Goal: Use online tool/utility: Utilize a website feature to perform a specific function

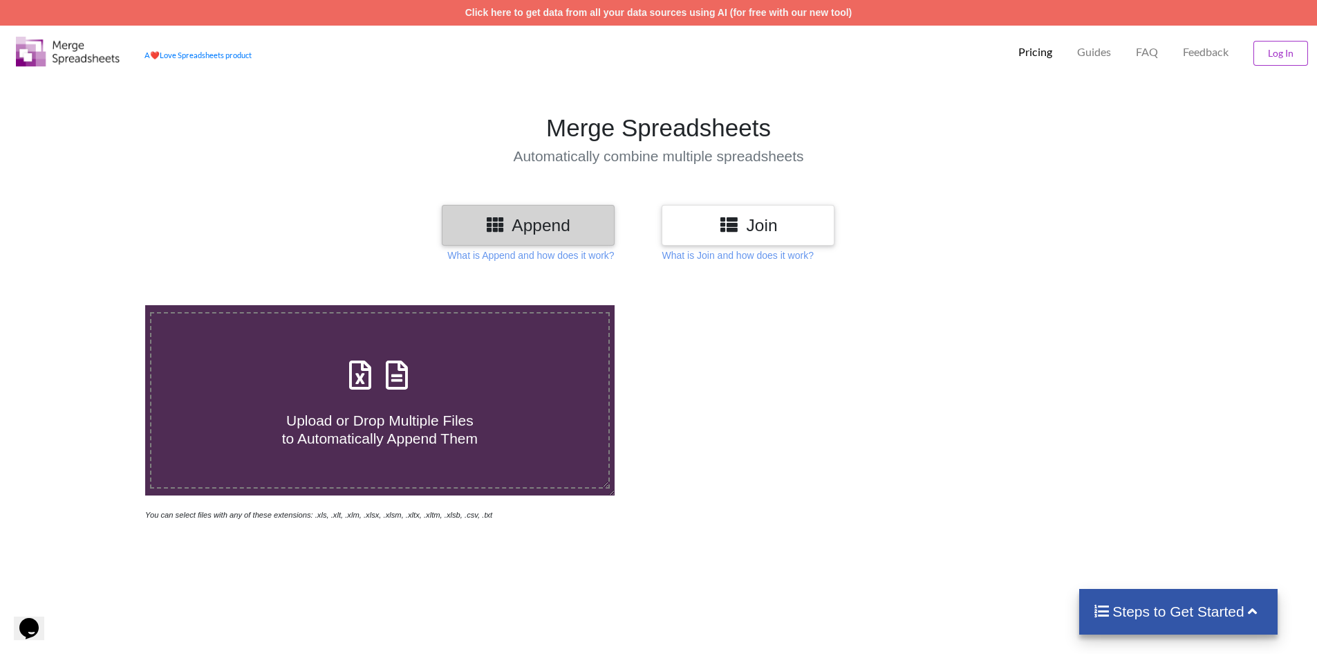
click at [418, 380] on div "Upload or Drop Multiple Files to Automatically Append Them" at bounding box center [379, 399] width 457 height 93
click at [94, 305] on input "Upload or Drop Multiple Files to Automatically Append Them" at bounding box center [94, 305] width 0 height 0
type input "C:\fakepath\Coach maintenanace 2.xlsx"
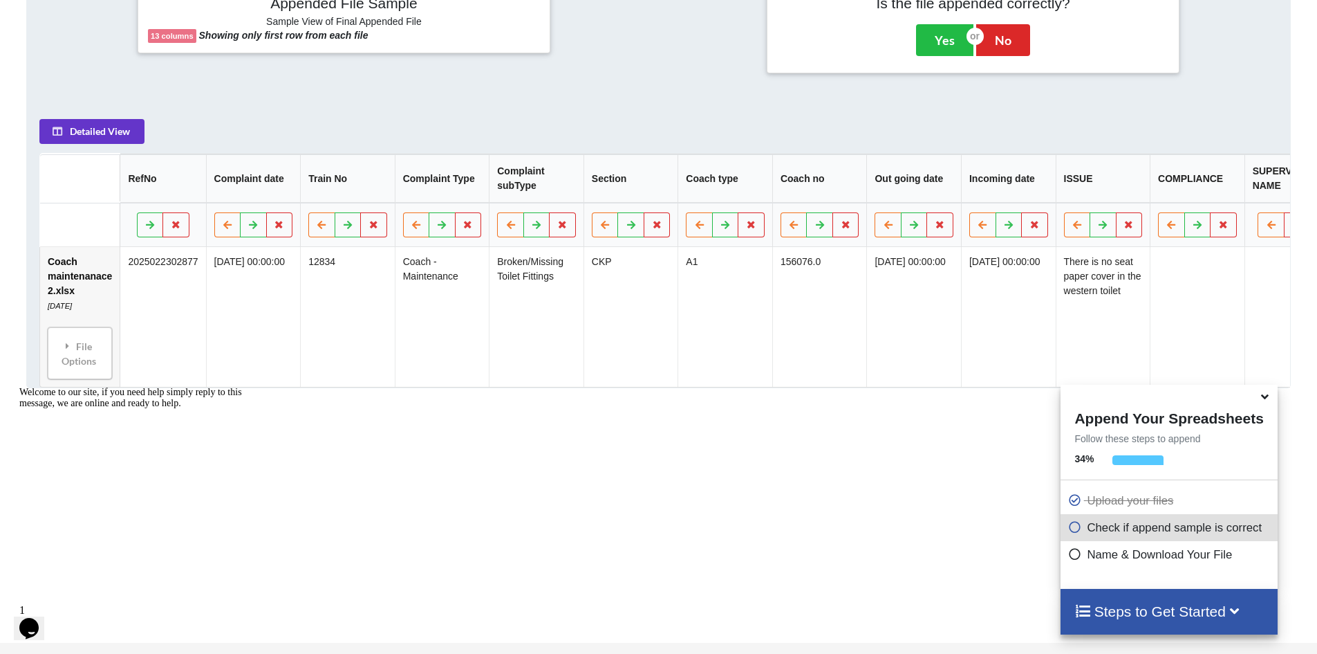
scroll to position [502, 0]
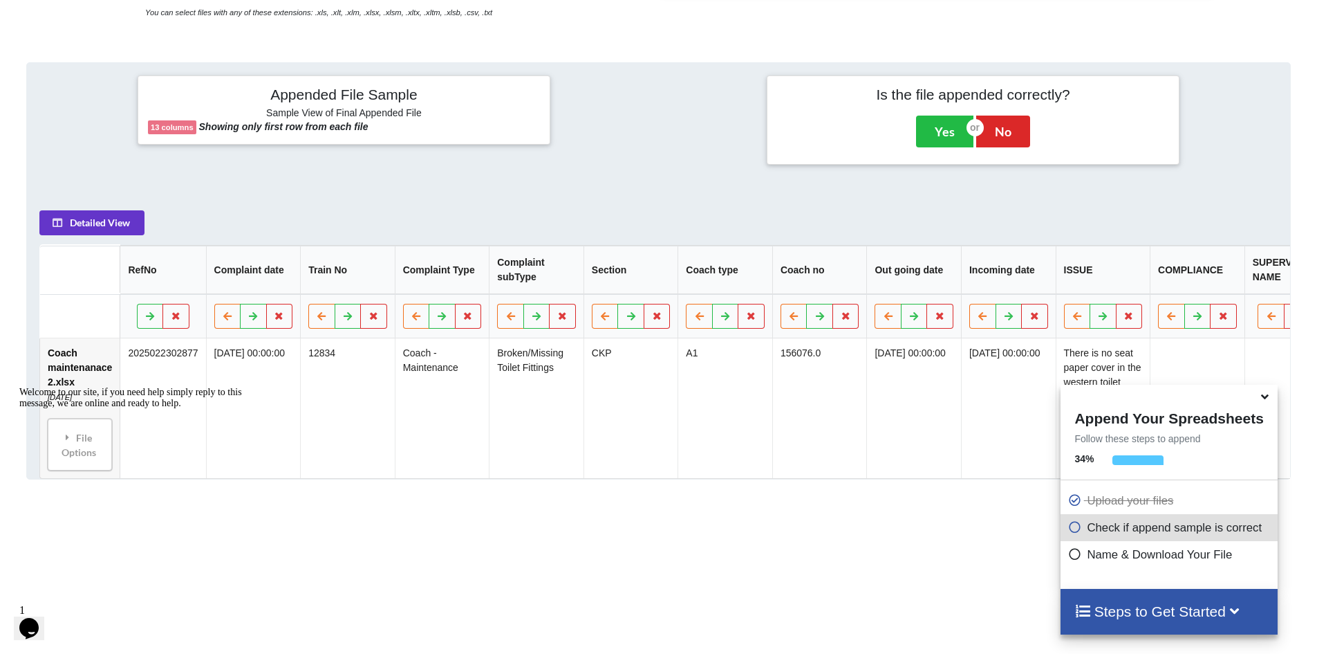
drag, startPoint x: 926, startPoint y: 416, endPoint x: 676, endPoint y: 407, distance: 250.5
click at [676, 407] on tr "Coach maintenanace 2.xlsx [DATE] File Options Import Other Sheets File Options …" at bounding box center [682, 408] width 1284 height 140
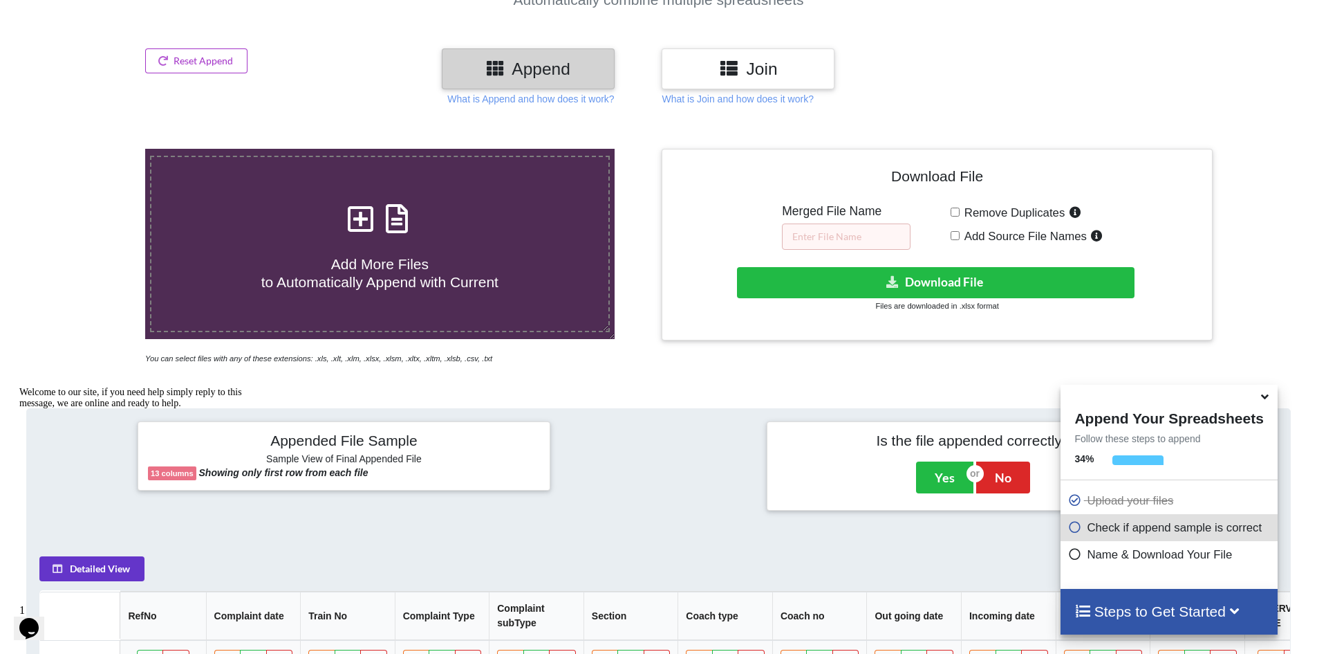
scroll to position [225, 0]
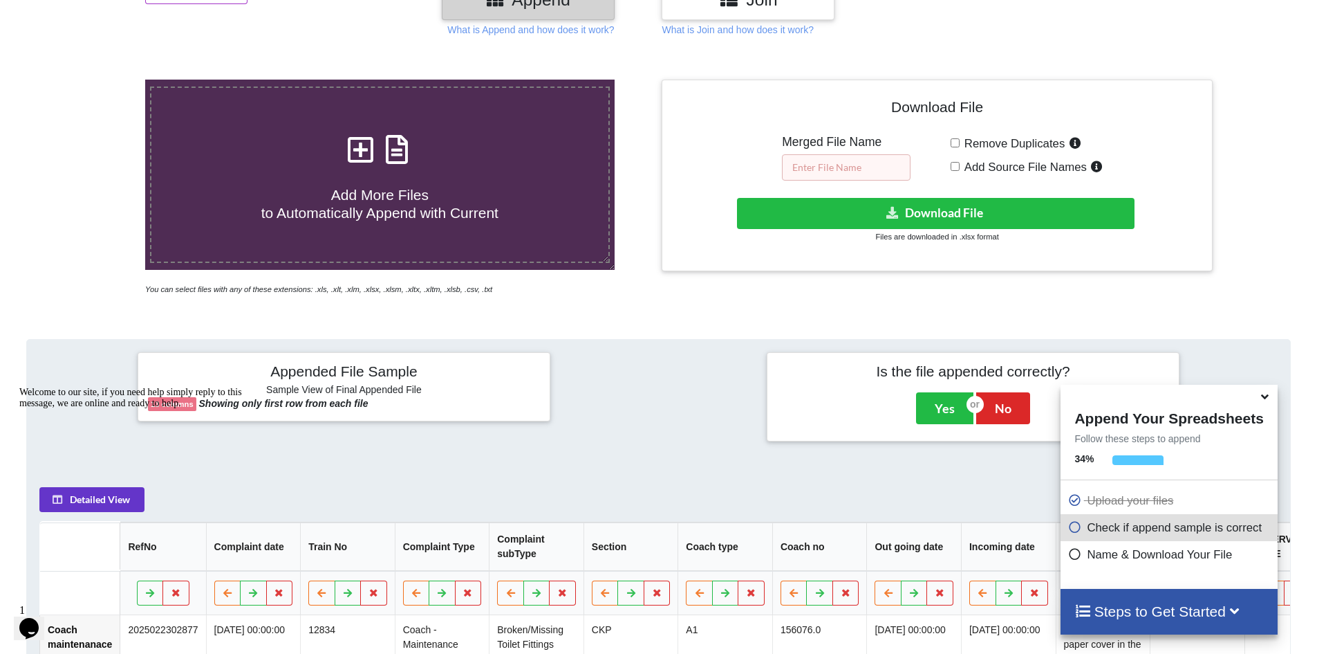
click at [851, 170] on input "text" at bounding box center [846, 167] width 129 height 26
type input "MERGE"
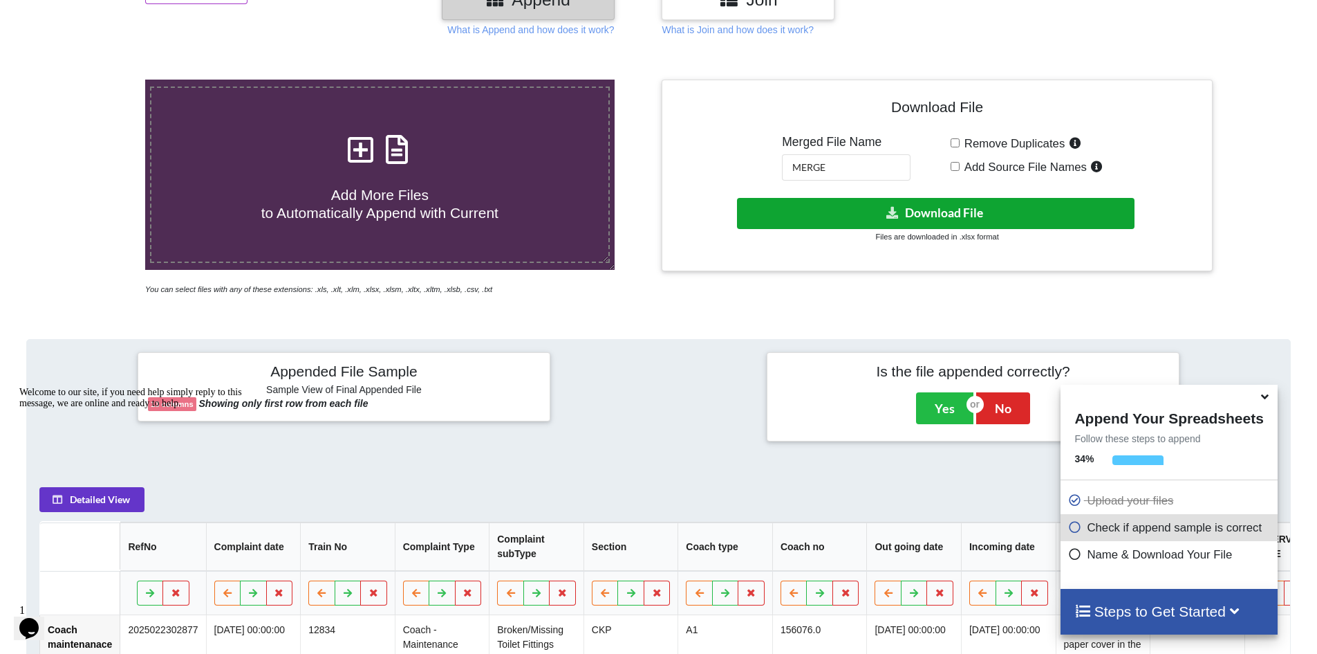
click at [868, 205] on button "Download File" at bounding box center [936, 213] width 398 height 31
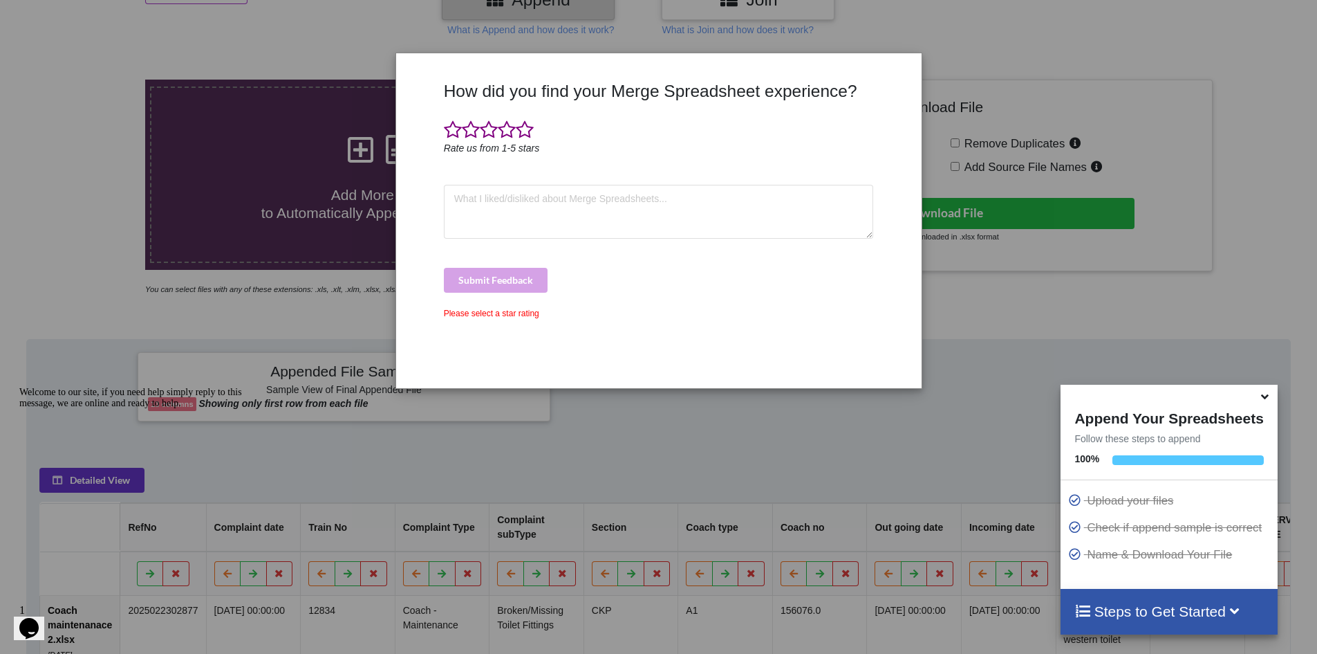
click at [709, 399] on div "How did you find your Merge Spreadsheet experience? Rate us from 1-5 stars Subm…" at bounding box center [658, 327] width 1317 height 654
click at [503, 129] on span at bounding box center [507, 129] width 18 height 19
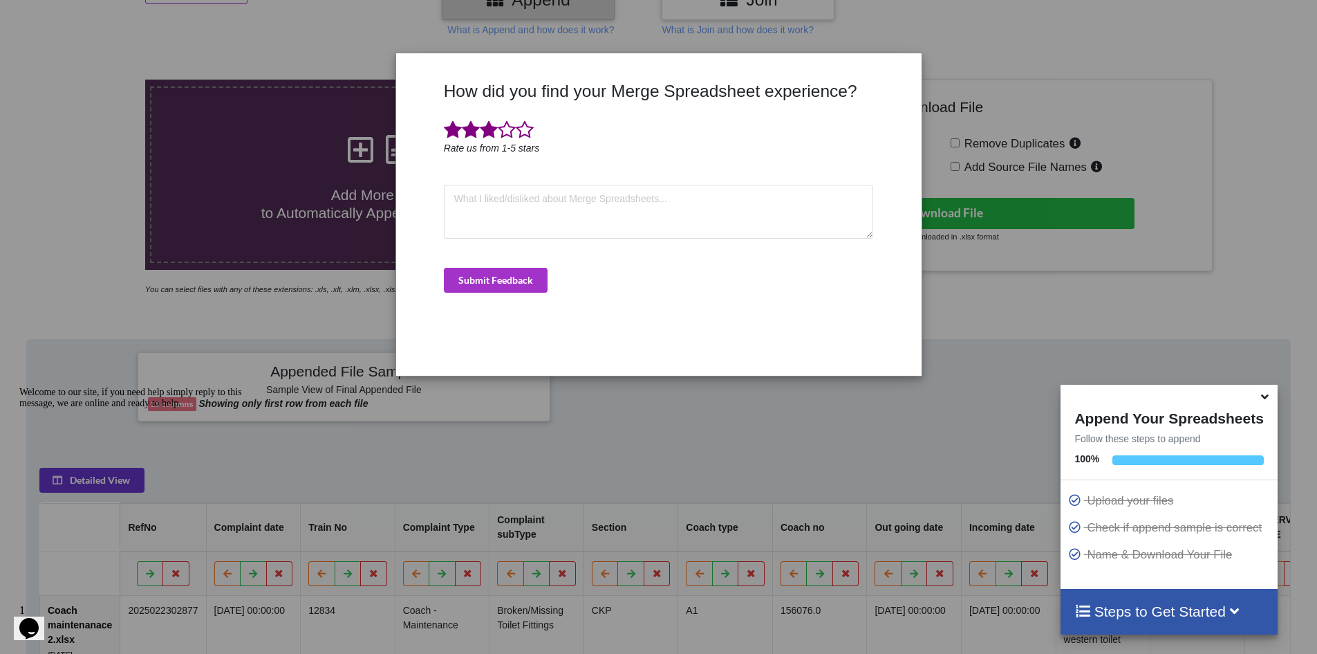
click at [488, 132] on span at bounding box center [489, 129] width 18 height 19
click at [521, 279] on button "Submit Feedback" at bounding box center [496, 280] width 104 height 25
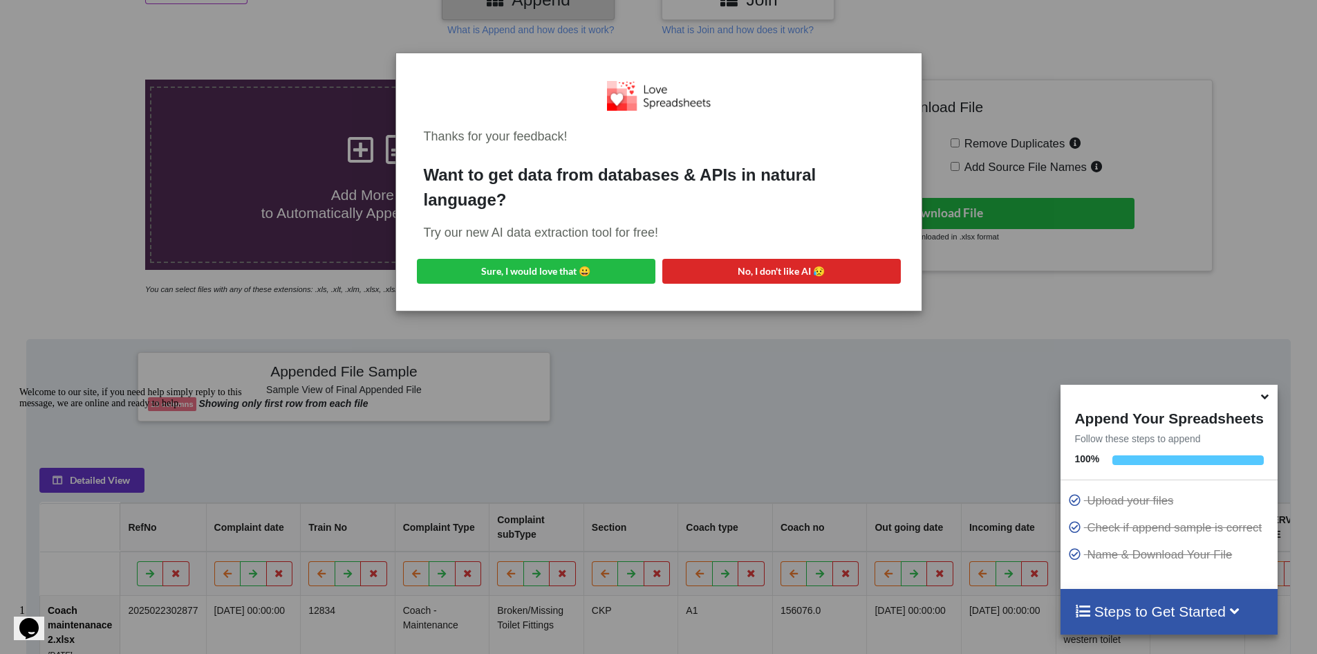
click at [724, 363] on div "Thanks for your feedback! Want to get data from databases & APIs in natural lan…" at bounding box center [658, 327] width 1317 height 654
click at [1142, 283] on div "Thanks for your feedback! Want to get data from databases & APIs in natural lan…" at bounding box center [658, 327] width 1317 height 654
click at [665, 452] on div "Thanks for your feedback! Want to get data from databases & APIs in natural lan…" at bounding box center [658, 327] width 1317 height 654
